Goal: Find specific fact: Find specific fact

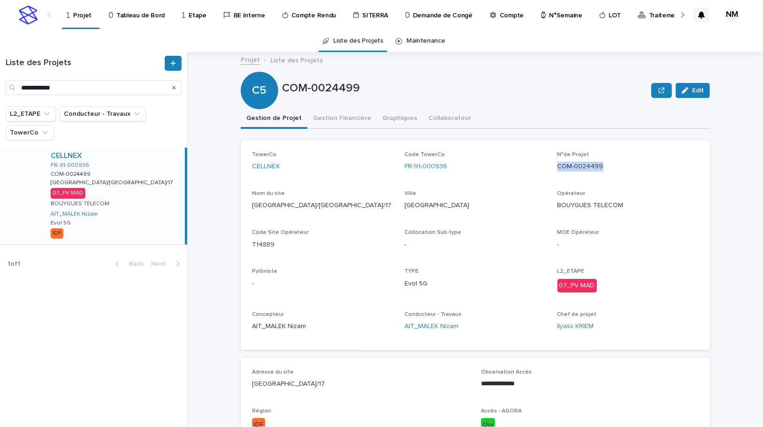
drag, startPoint x: 610, startPoint y: 169, endPoint x: 556, endPoint y: 167, distance: 54.9
click at [557, 167] on p "COM-0024499" at bounding box center [627, 167] width 141 height 10
copy p "COM-0024499"
drag, startPoint x: 455, startPoint y: 176, endPoint x: 399, endPoint y: 169, distance: 56.3
click at [399, 169] on div "TowerCo CELLNEX Code TowerCo FR-91-000936 N°de Projet COM-0024499 Nom du site […" at bounding box center [475, 246] width 447 height 188
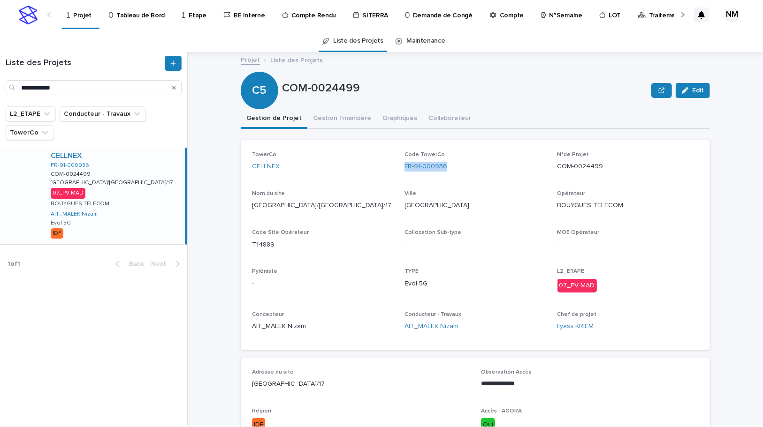
copy link "FR-91-000936"
drag, startPoint x: 341, startPoint y: 158, endPoint x: 450, endPoint y: 183, distance: 111.8
click at [341, 158] on p "TowerCo" at bounding box center [322, 155] width 141 height 7
drag, startPoint x: 468, startPoint y: 165, endPoint x: 403, endPoint y: 169, distance: 65.8
click at [404, 169] on div "FR-91-000936" at bounding box center [474, 167] width 141 height 10
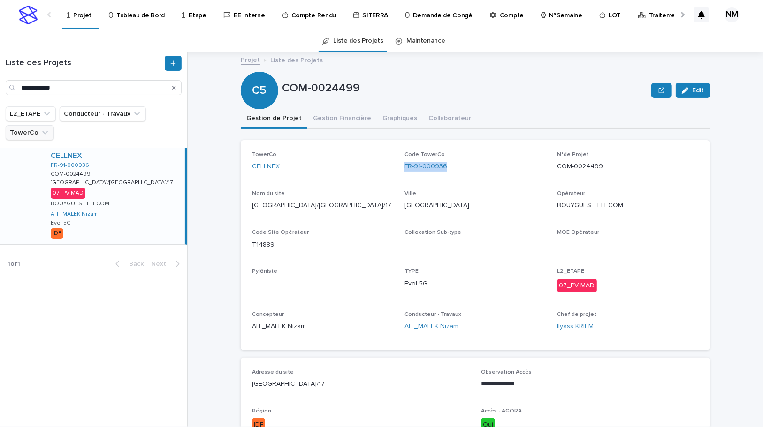
copy link "FR-91-000936"
drag, startPoint x: 610, startPoint y: 168, endPoint x: 555, endPoint y: 165, distance: 55.5
click at [557, 165] on p "COM-0024499" at bounding box center [627, 167] width 141 height 10
copy p "COM-0024499"
drag, startPoint x: 453, startPoint y: 169, endPoint x: 403, endPoint y: 168, distance: 50.2
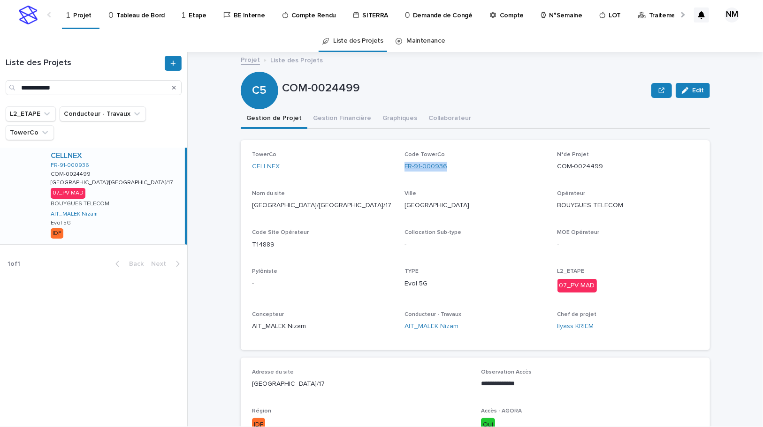
click at [404, 168] on div "FR-91-000936" at bounding box center [474, 167] width 141 height 10
copy link "FR-91-000936"
drag, startPoint x: 389, startPoint y: 206, endPoint x: 239, endPoint y: 206, distance: 149.7
click at [241, 206] on div "TowerCo CELLNEX Code TowerCo FR-91-000936 N°de Projet COM-0024499 Nom du site […" at bounding box center [475, 245] width 469 height 210
copy p "[GEOGRAPHIC_DATA]/[GEOGRAPHIC_DATA]/17"
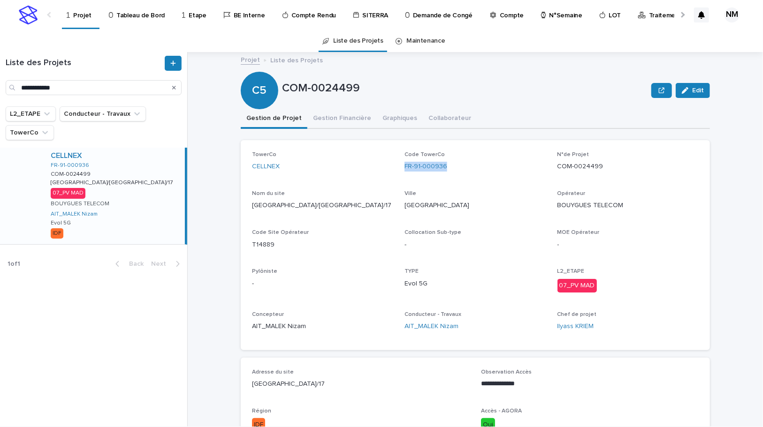
drag, startPoint x: 328, startPoint y: 385, endPoint x: 243, endPoint y: 380, distance: 85.6
click at [243, 380] on div "**********" at bounding box center [475, 404] width 469 height 93
